Goal: Register for event/course

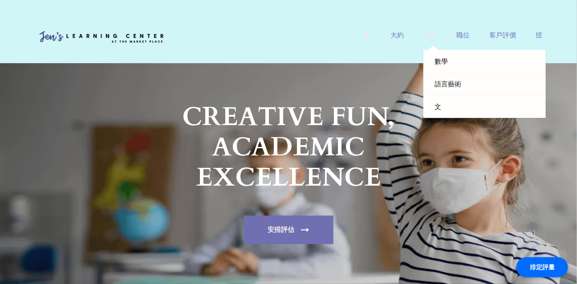
click at [432, 36] on link "課程" at bounding box center [429, 40] width 13 height 19
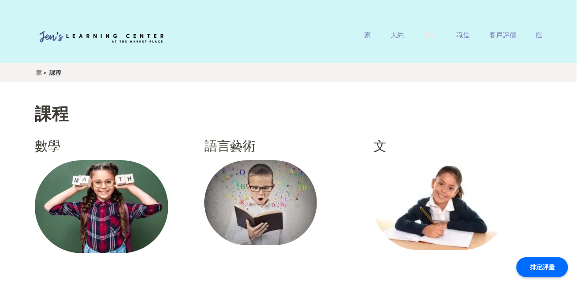
click at [272, 216] on img at bounding box center [260, 202] width 113 height 85
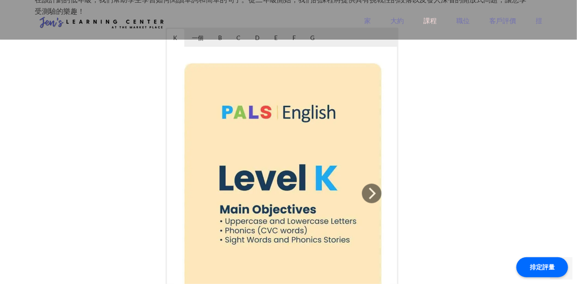
scroll to position [429, 0]
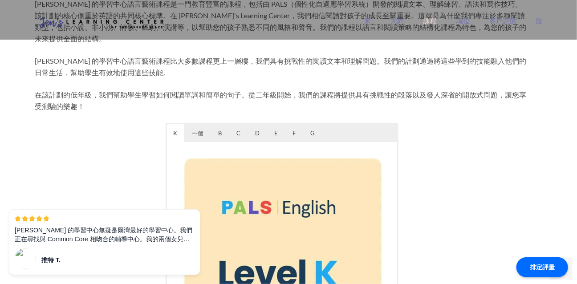
click at [543, 271] on div "排定評量" at bounding box center [542, 267] width 52 height 20
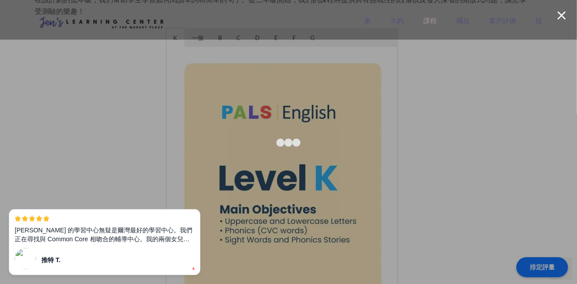
scroll to position [572, 0]
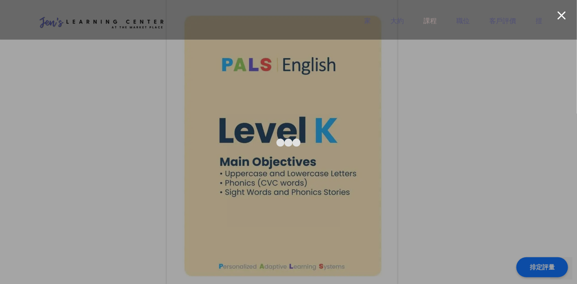
click at [562, 14] on div at bounding box center [561, 15] width 8 height 8
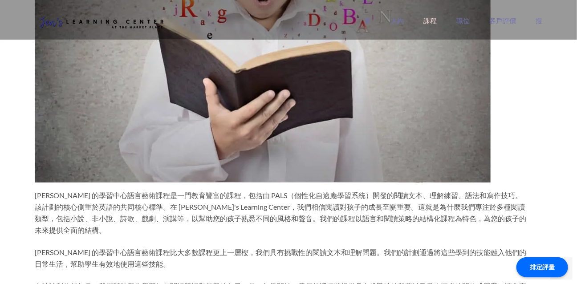
scroll to position [0, 0]
